Goal: Information Seeking & Learning: Learn about a topic

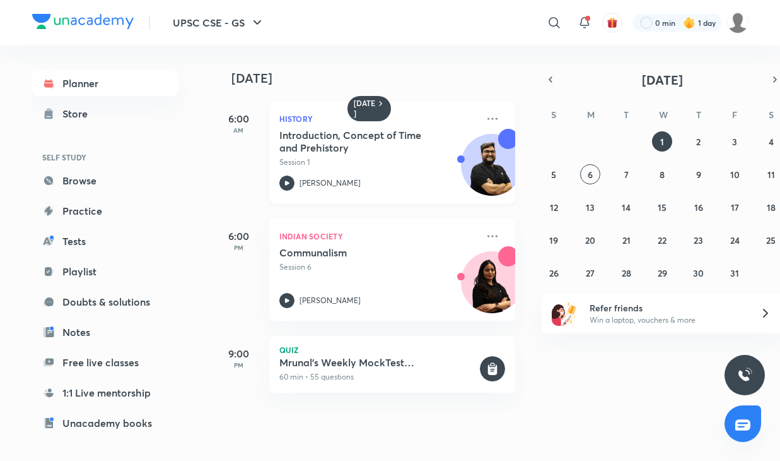
click at [283, 160] on p "Session 1" at bounding box center [378, 161] width 198 height 11
